Goal: Information Seeking & Learning: Learn about a topic

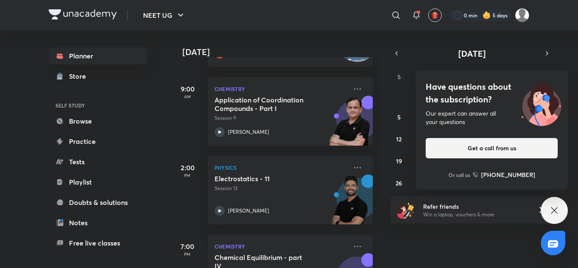
scroll to position [144, 0]
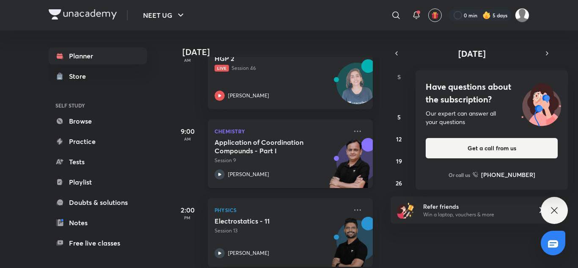
drag, startPoint x: 245, startPoint y: 153, endPoint x: 239, endPoint y: 149, distance: 6.8
click at [245, 152] on h5 "Application of Coordination Compounds - Part I" at bounding box center [266, 146] width 105 height 17
click at [550, 218] on div "Have questions about the subscription? Our expert can answer all your questions…" at bounding box center [553, 210] width 27 height 27
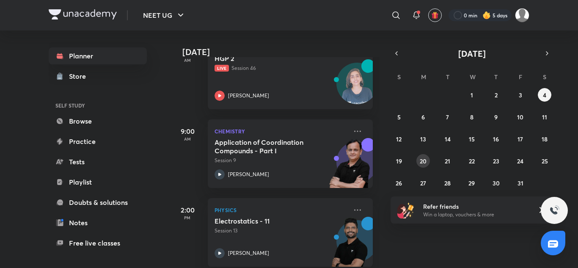
click at [426, 162] on abbr "20" at bounding box center [422, 161] width 7 height 8
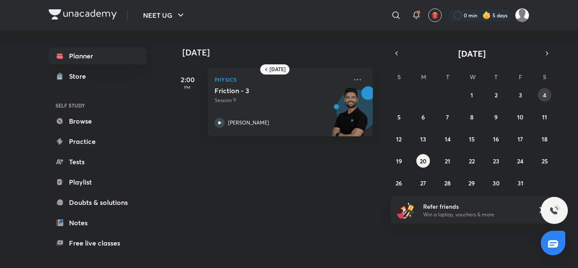
click at [546, 93] on abbr "4" at bounding box center [543, 95] width 3 height 8
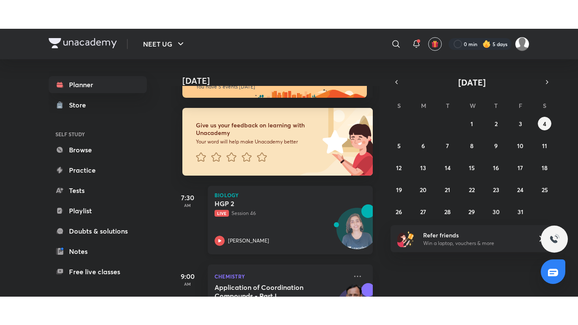
scroll to position [42, 0]
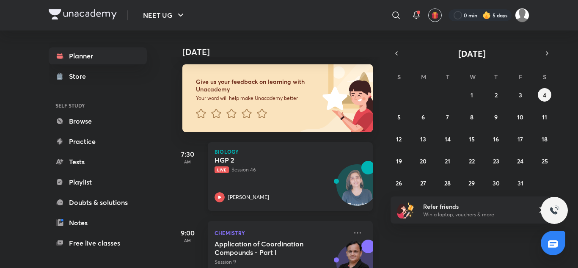
click at [313, 188] on div "HGP 2 Live Session 46 [PERSON_NAME]" at bounding box center [280, 179] width 133 height 47
